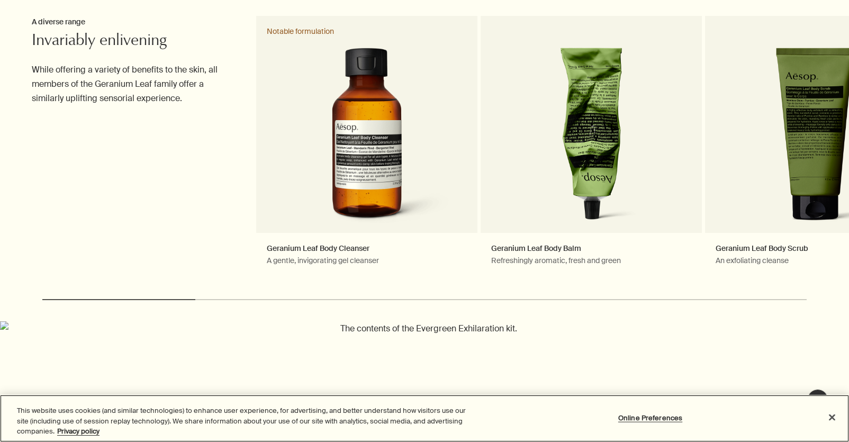
scroll to position [338, 0]
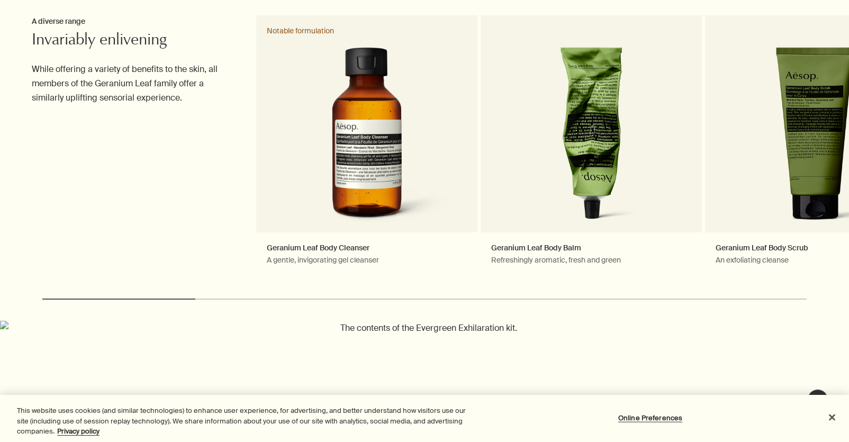
click at [824, 104] on div at bounding box center [424, 104] width 849 height 0
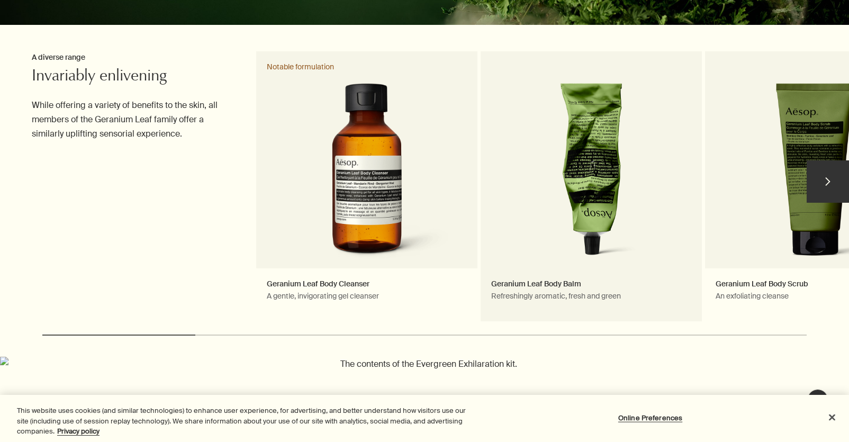
scroll to position [309, 0]
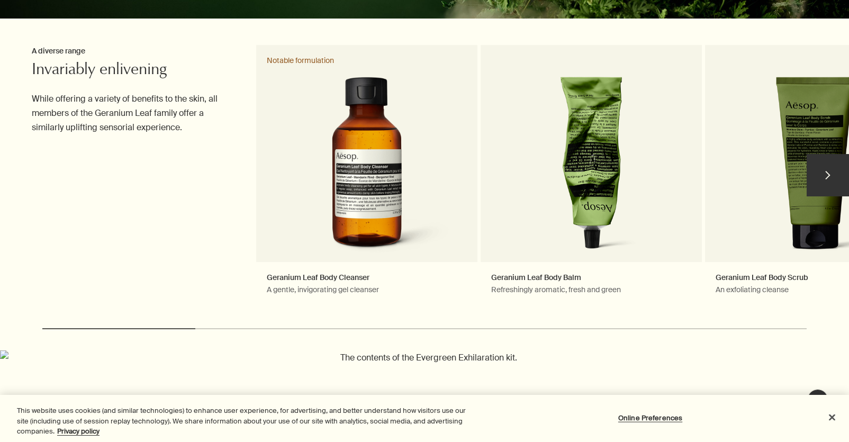
click at [822, 178] on button "chevron" at bounding box center [828, 175] width 42 height 42
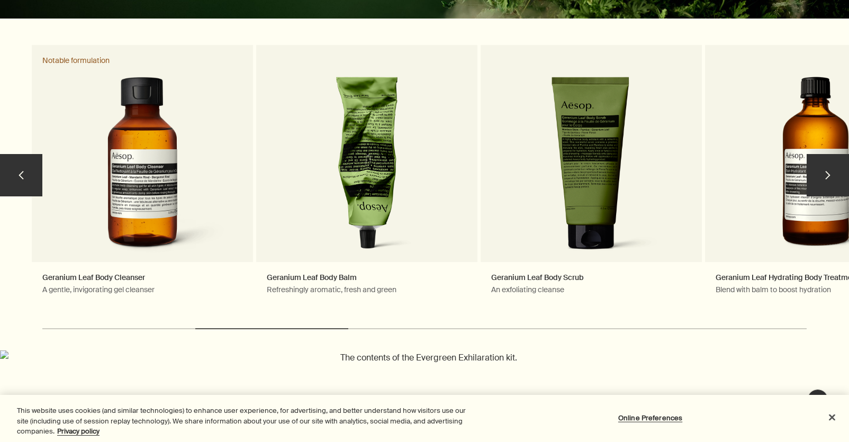
click at [822, 178] on button "chevron" at bounding box center [828, 175] width 42 height 42
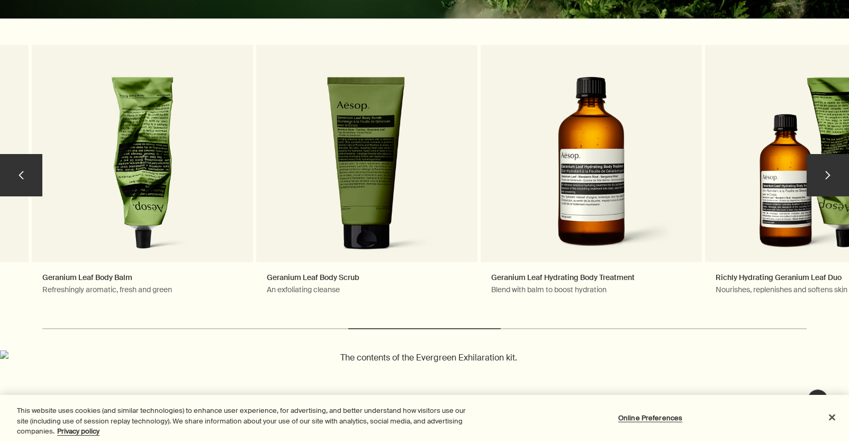
click at [822, 178] on button "chevron" at bounding box center [828, 175] width 42 height 42
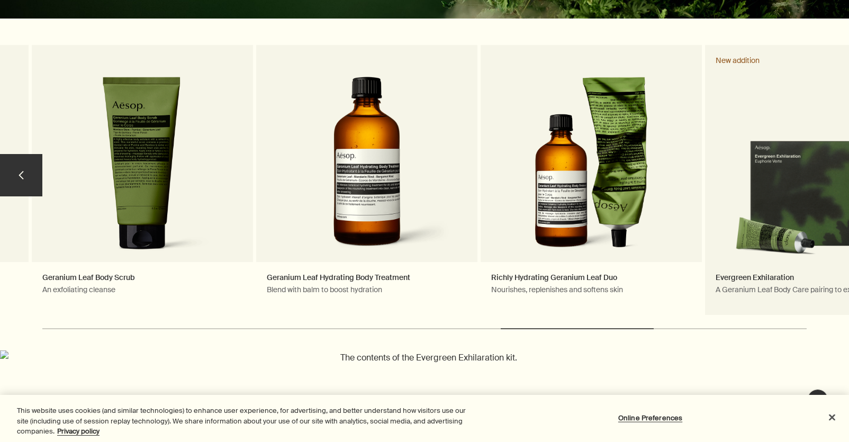
drag, startPoint x: 822, startPoint y: 178, endPoint x: 804, endPoint y: 181, distance: 18.1
click at [820, 179] on link "Evergreen Exhilaration A Geranium Leaf Body Care pairing to exfoliate and hydra…" at bounding box center [815, 180] width 221 height 270
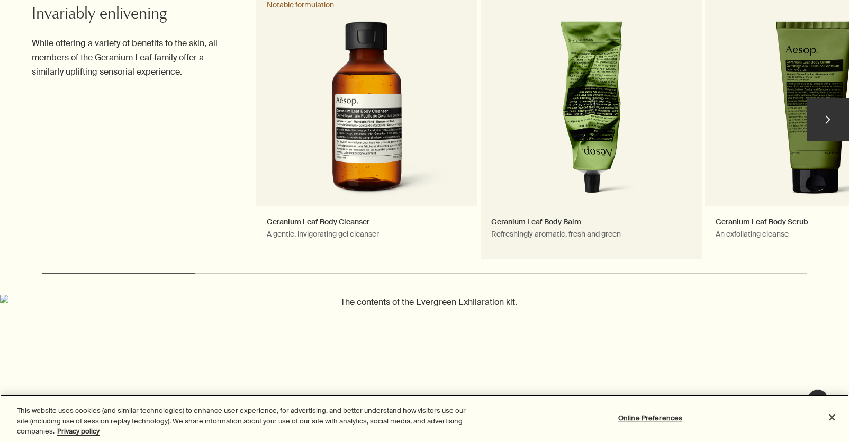
scroll to position [319, 0]
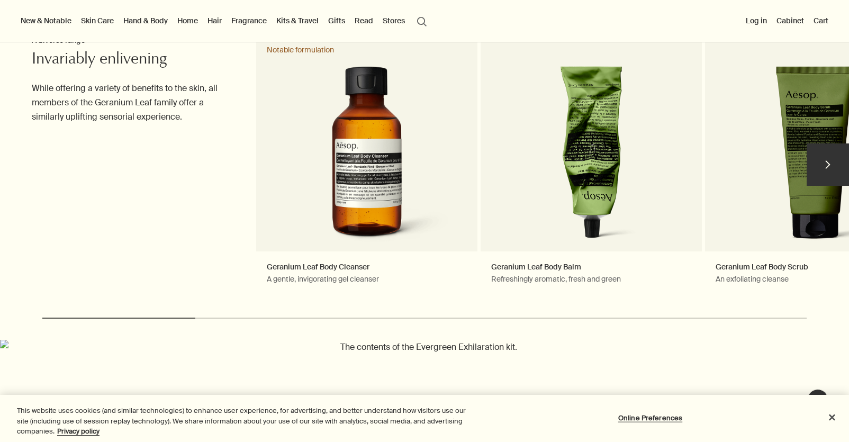
click at [833, 172] on button "chevron" at bounding box center [828, 164] width 42 height 42
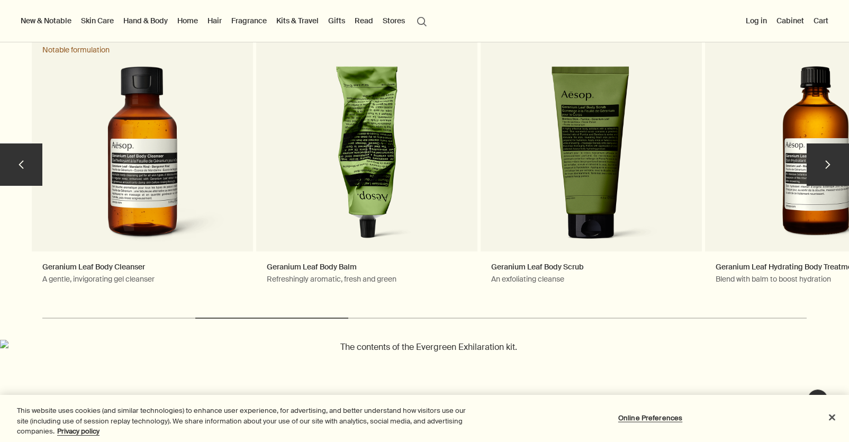
click at [833, 172] on button "chevron" at bounding box center [828, 164] width 42 height 42
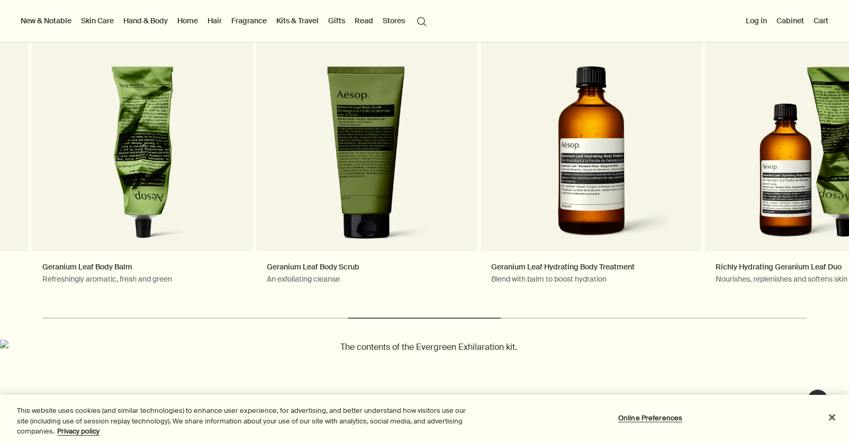
click at [827, 123] on div at bounding box center [424, 123] width 849 height 0
click at [833, 164] on button "chevron" at bounding box center [828, 164] width 42 height 42
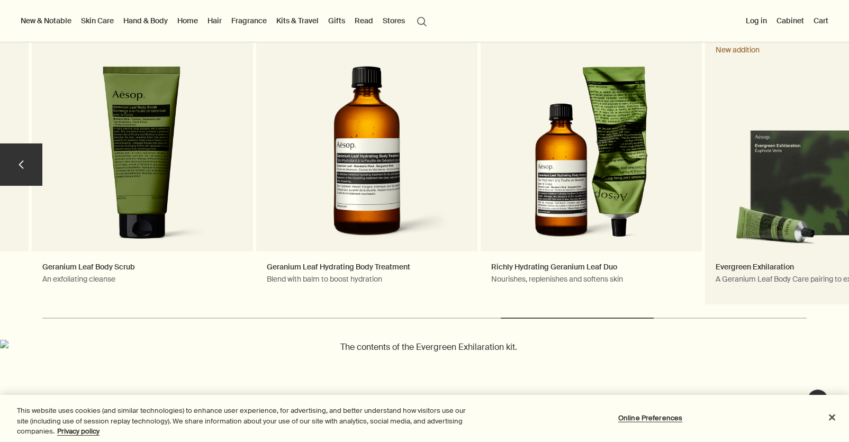
scroll to position [318, 0]
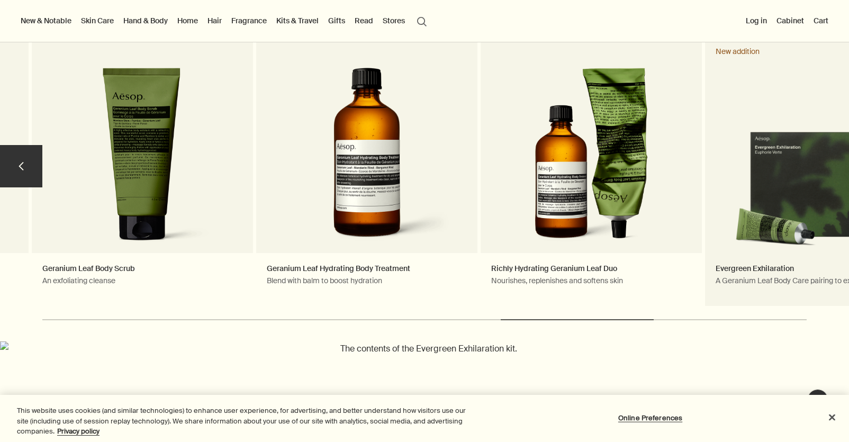
click at [748, 147] on link "Evergreen Exhilaration A Geranium Leaf Body Care pairing to exfoliate and hydra…" at bounding box center [815, 171] width 221 height 270
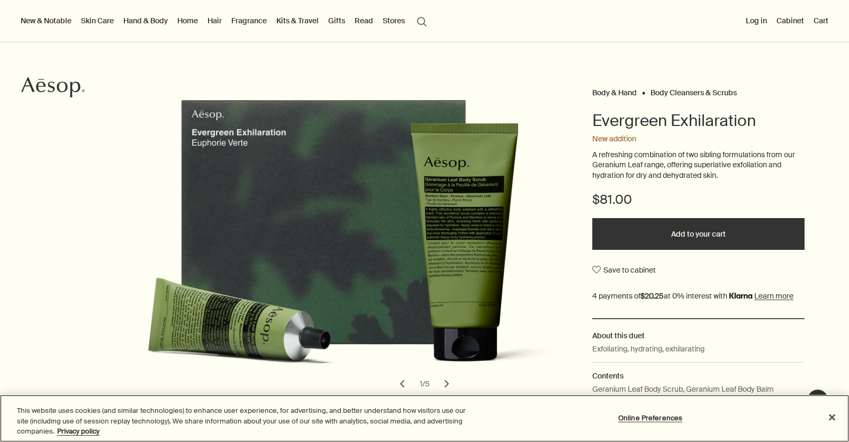
scroll to position [44, 0]
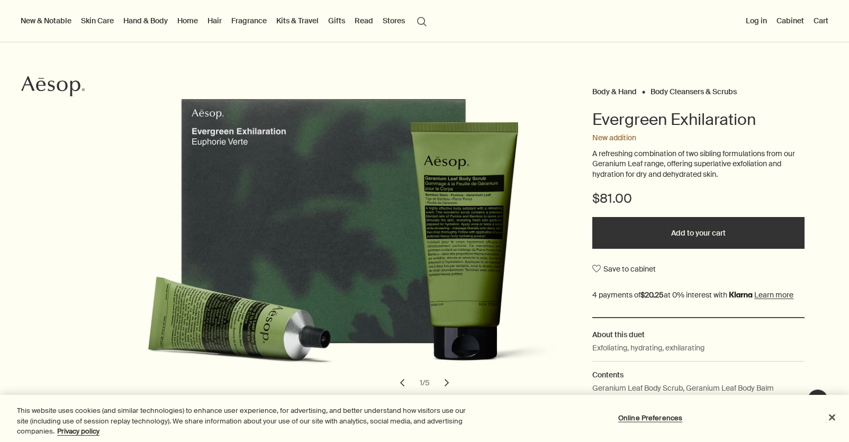
click at [822, 442] on div at bounding box center [424, 442] width 849 height 0
